Goal: Task Accomplishment & Management: Use online tool/utility

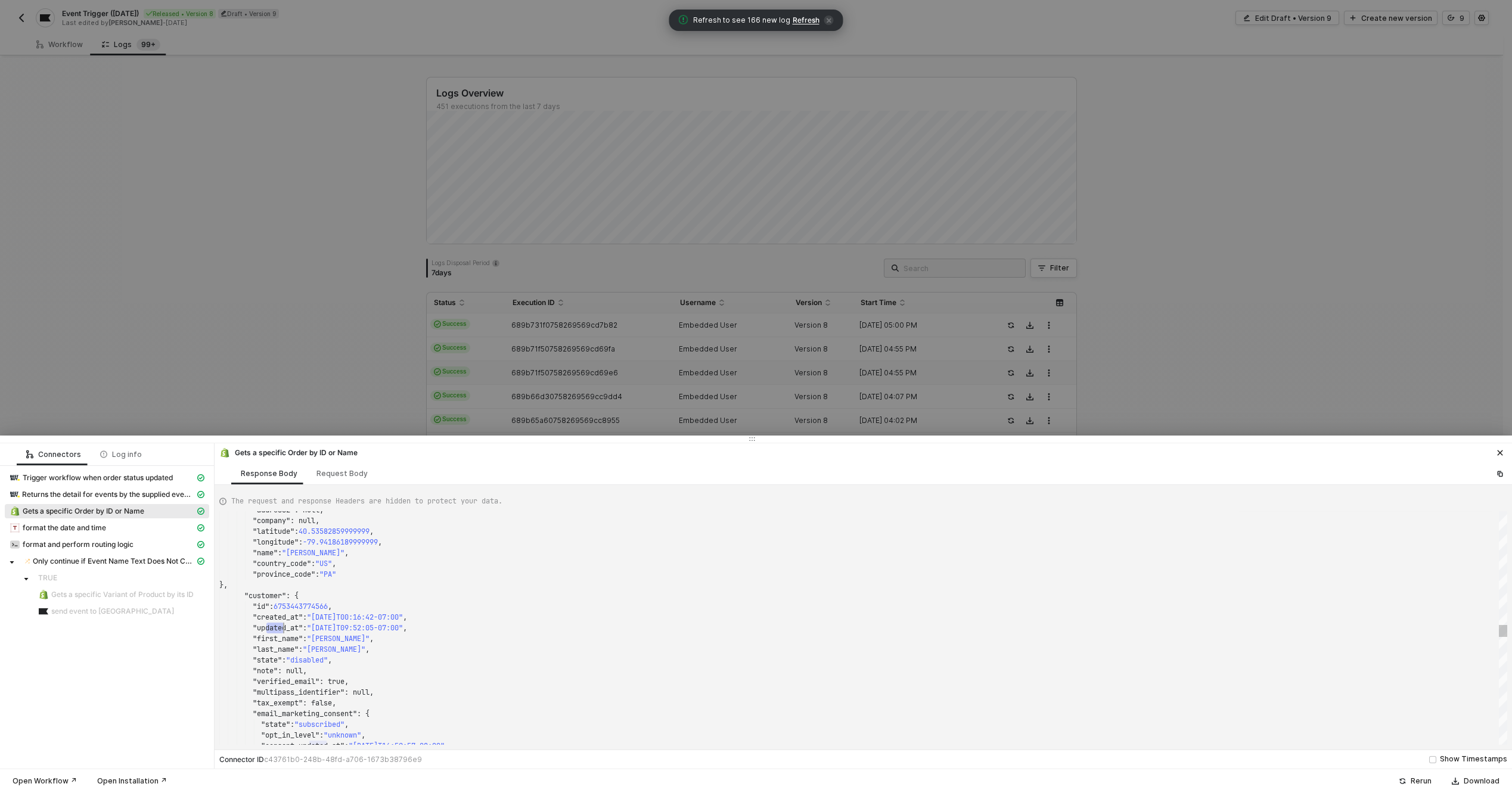
scroll to position [86, 65]
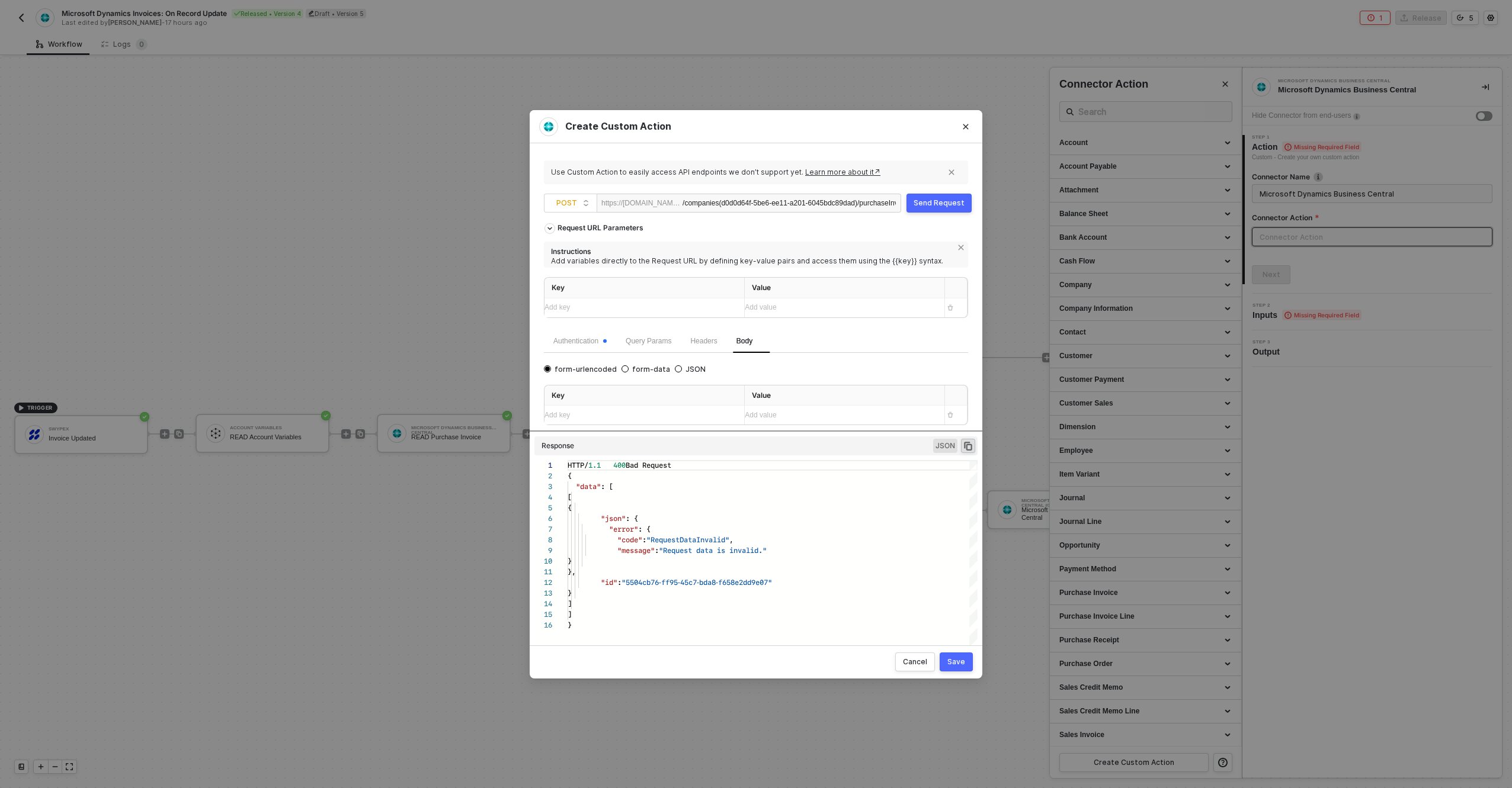
scroll to position [107, 0]
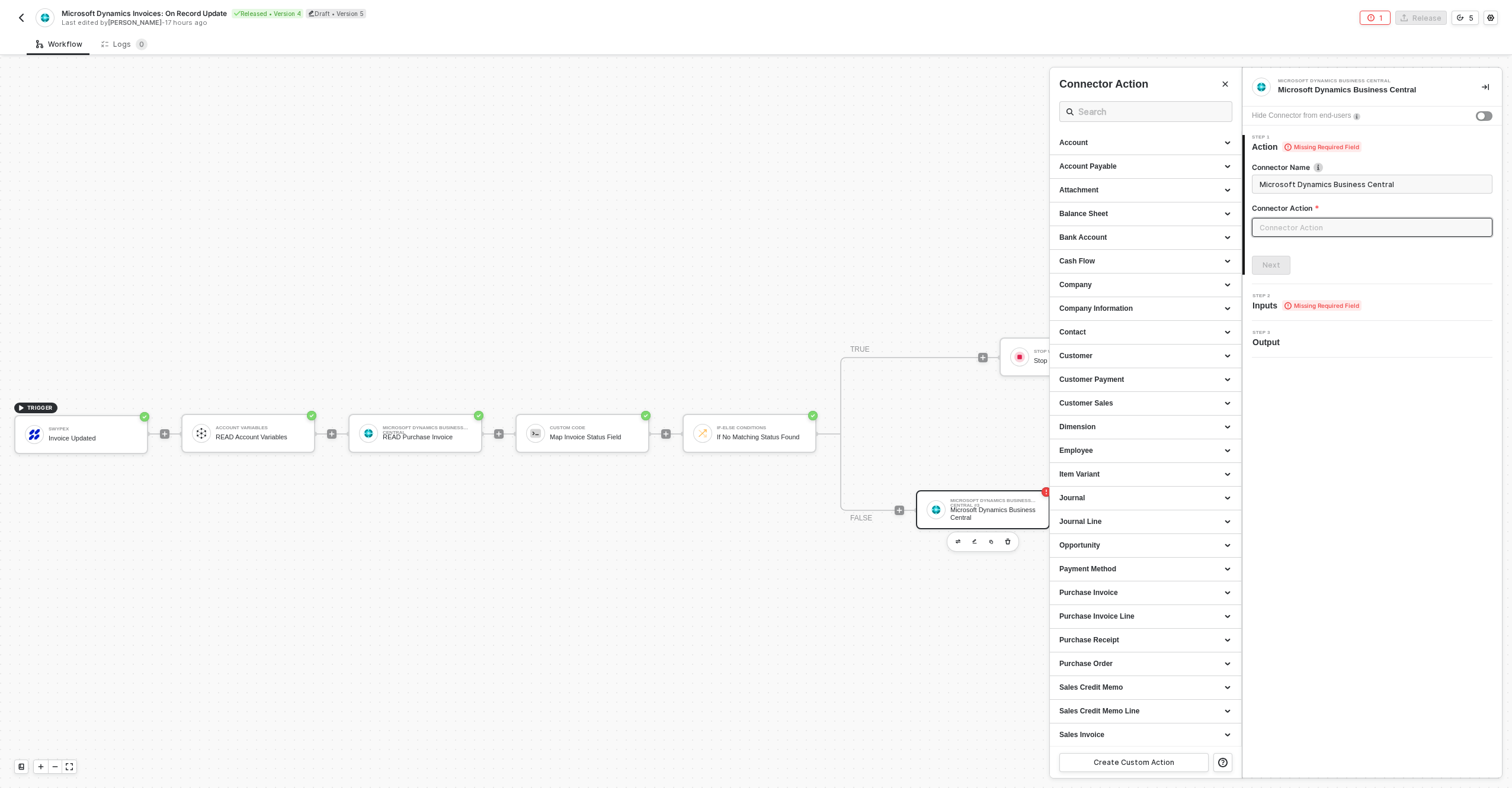
scroll to position [191, 0]
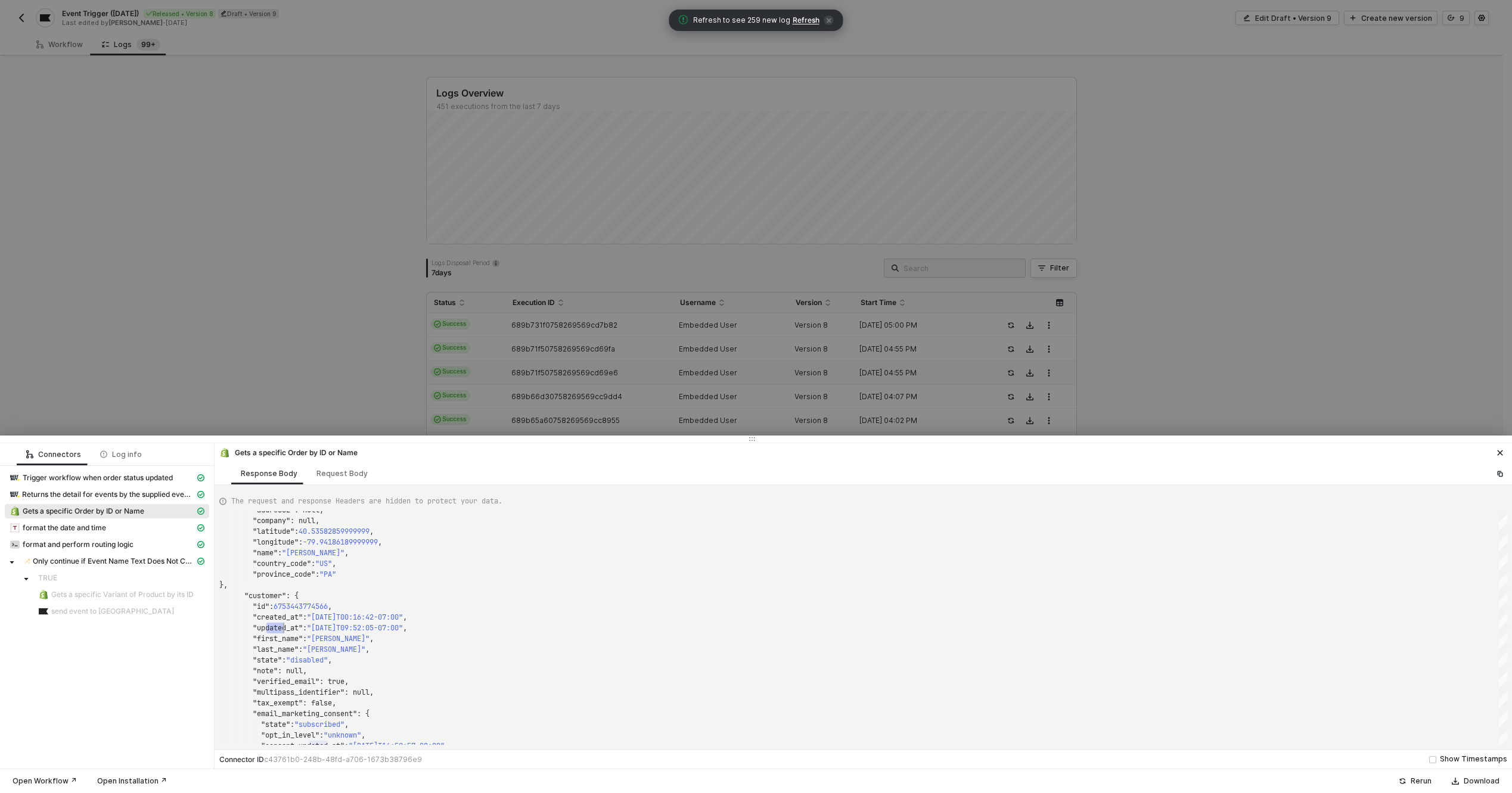
scroll to position [86, 65]
